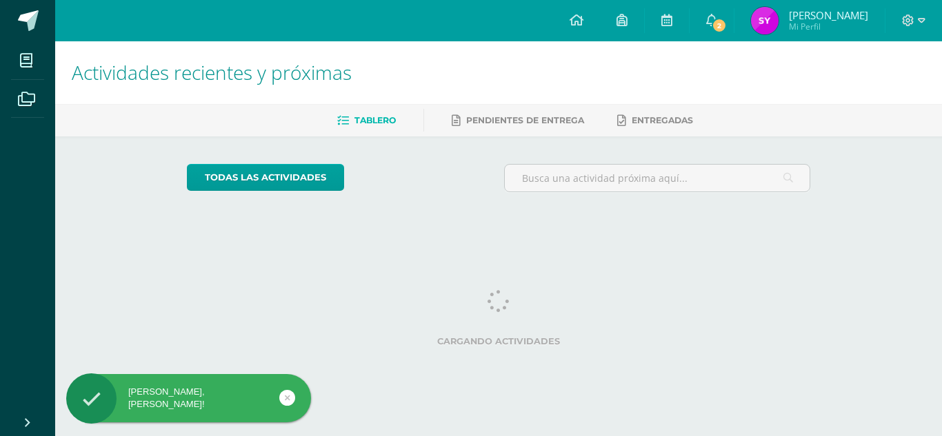
click at [802, 12] on span "[PERSON_NAME] Mi Perfil" at bounding box center [809, 21] width 123 height 28
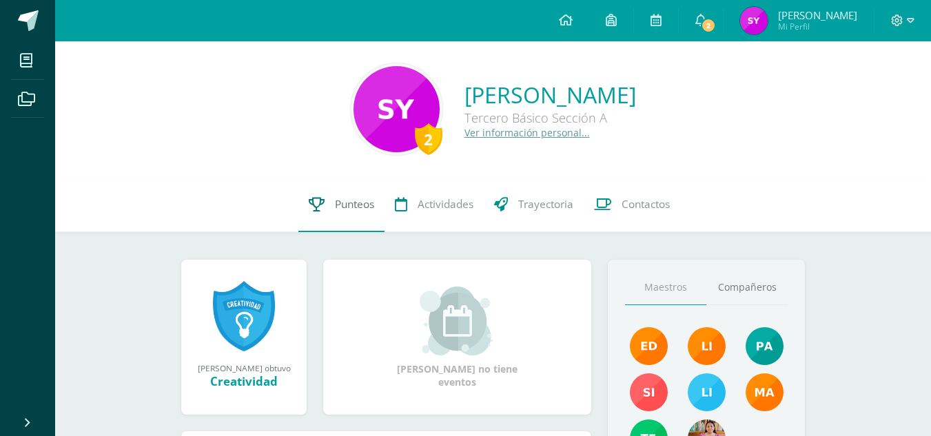
click at [347, 206] on span "Punteos" at bounding box center [354, 204] width 39 height 14
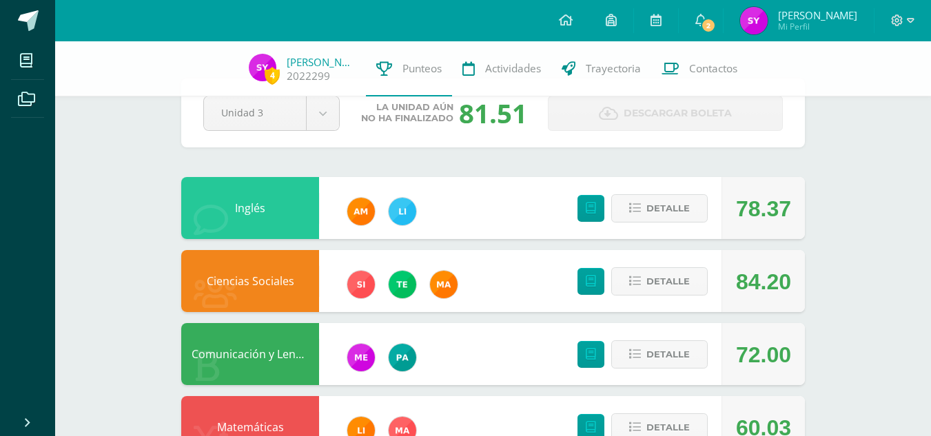
scroll to position [39, 0]
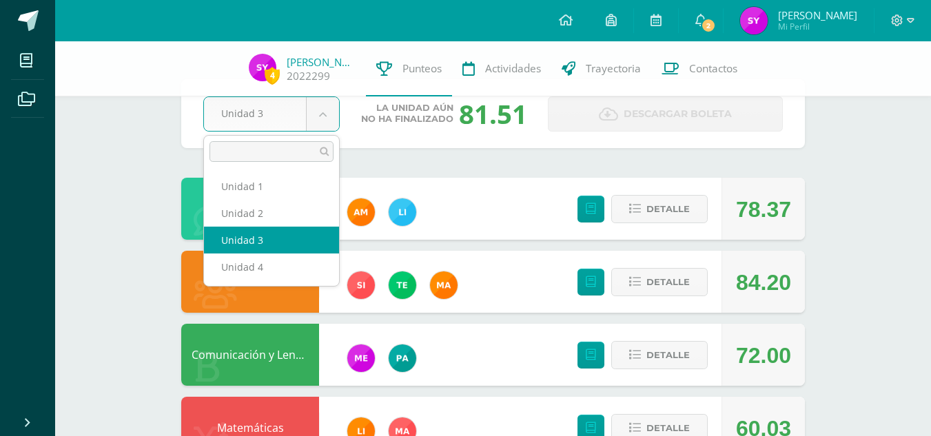
click at [319, 110] on body "Mis cursos Archivos Cerrar panel Arte Tercero Básico "Sección A" Ciencias Natur…" at bounding box center [465, 443] width 931 height 965
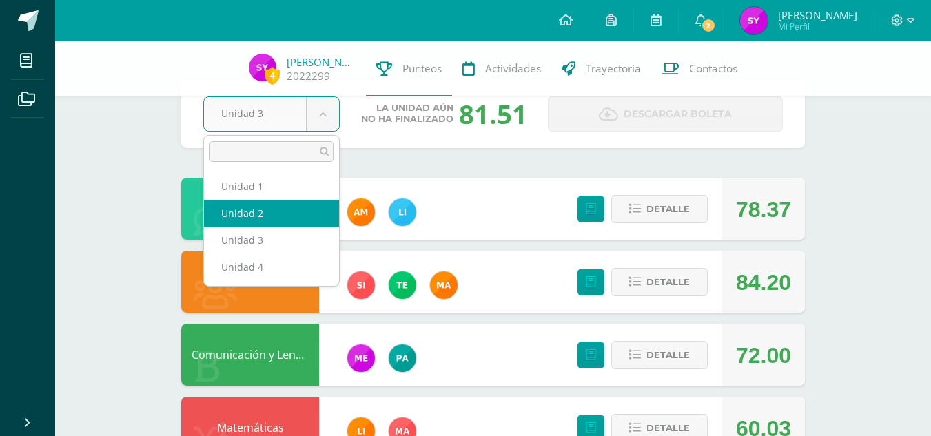
select select "Unidad 2"
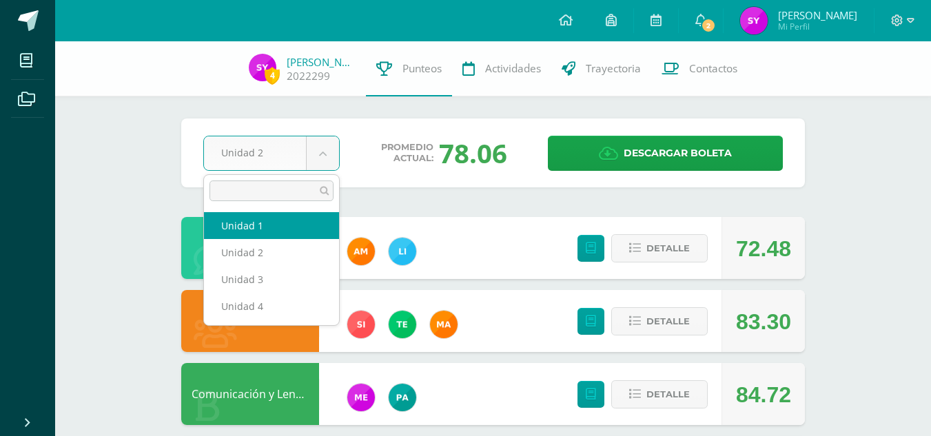
select select "Unidad 1"
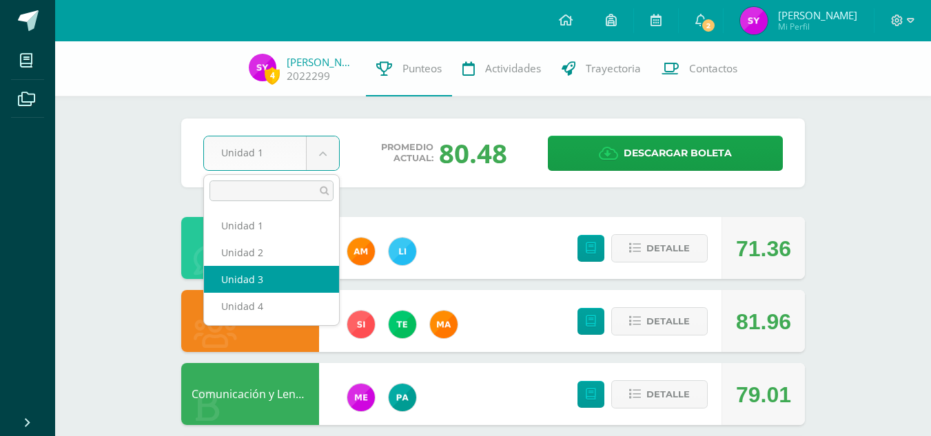
select select "Unidad 3"
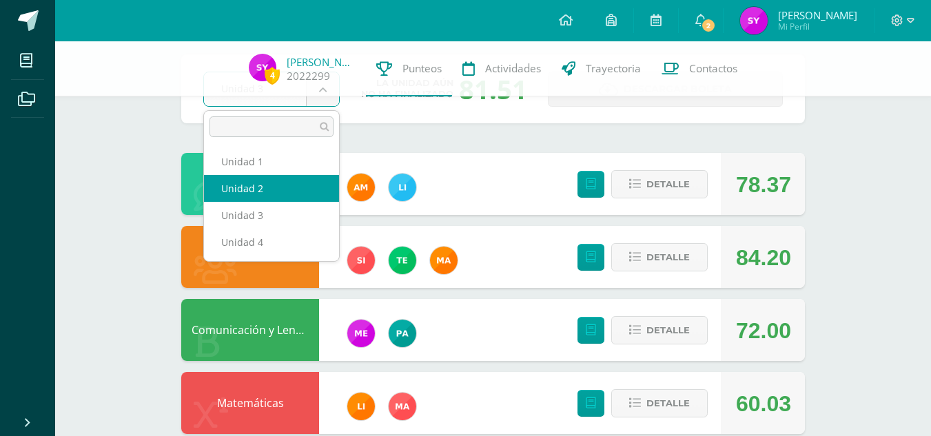
scroll to position [65, 0]
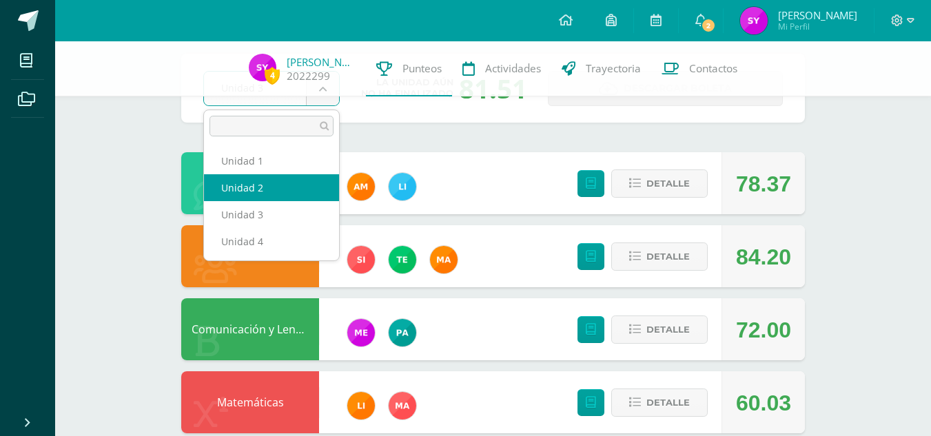
select select "Unidad 2"
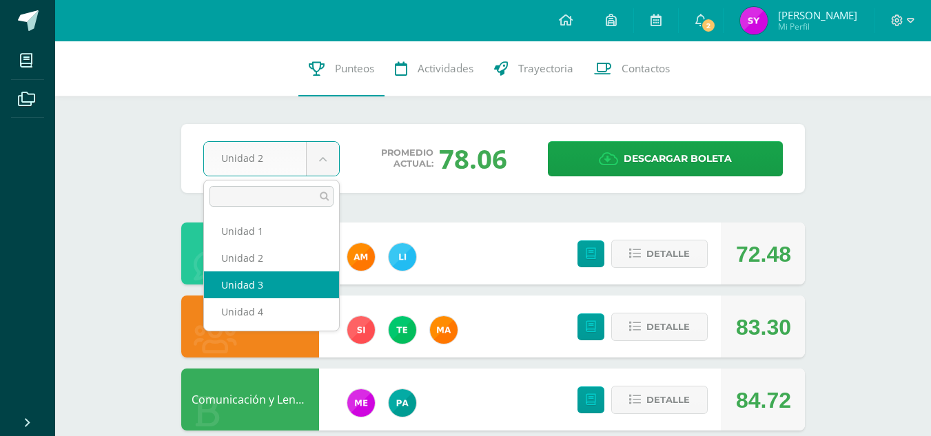
select select "Unidad 3"
